Goal: Transaction & Acquisition: Purchase product/service

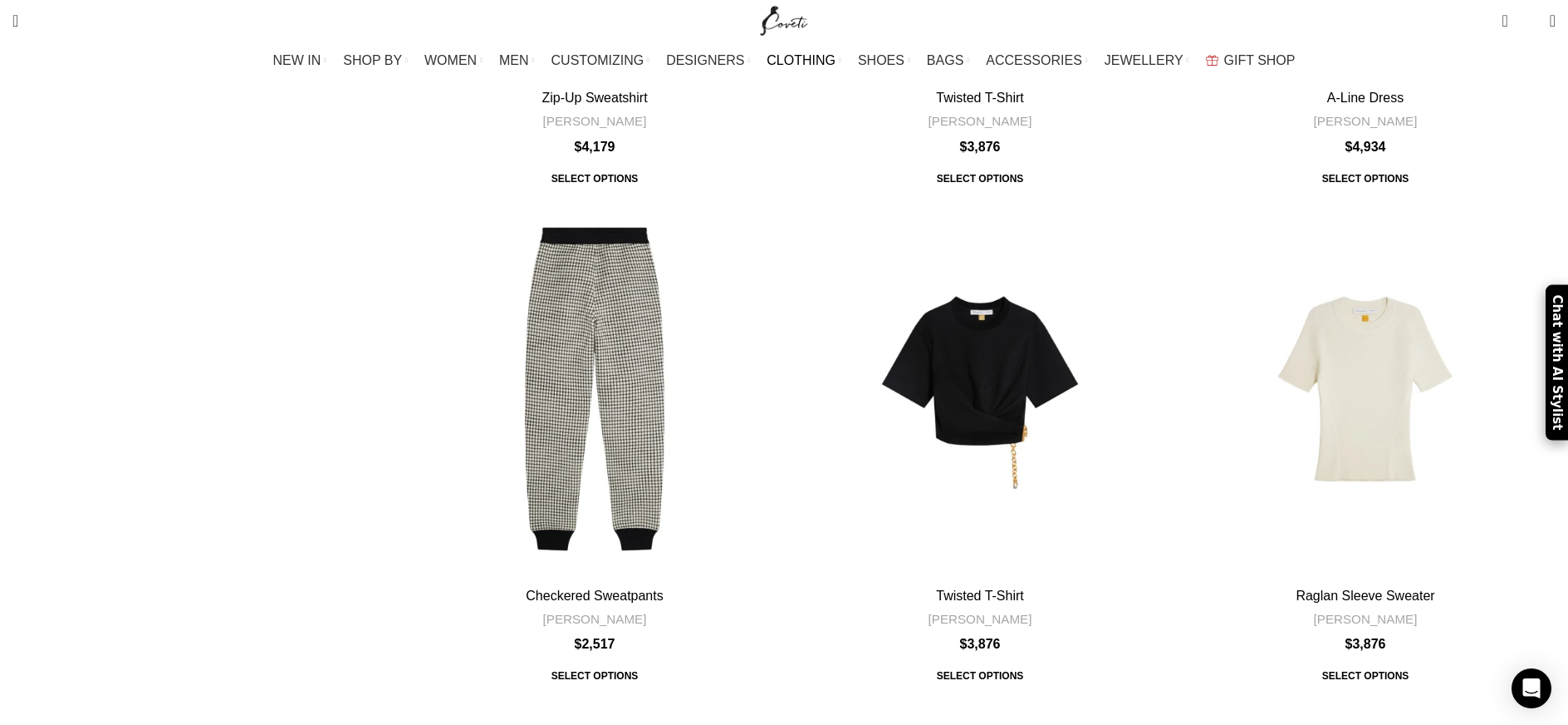
scroll to position [6005, 0]
